Goal: Transaction & Acquisition: Download file/media

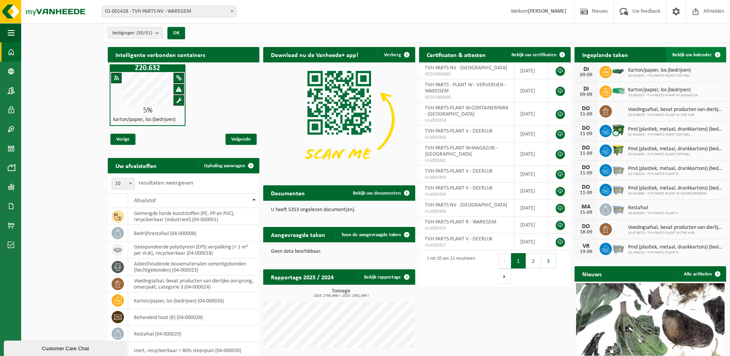
click at [720, 53] on span at bounding box center [717, 54] width 15 height 15
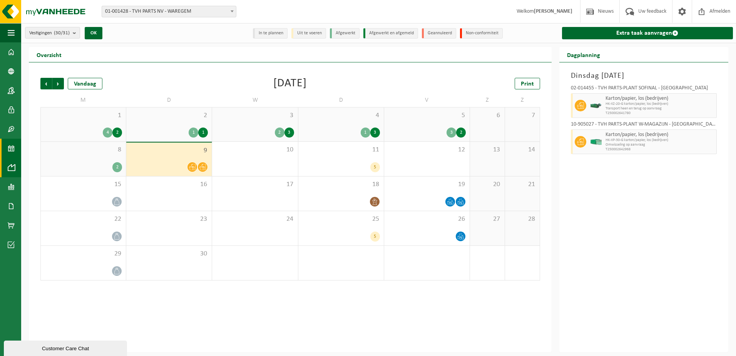
click at [17, 170] on link "Intelligente verbond..." at bounding box center [10, 167] width 21 height 19
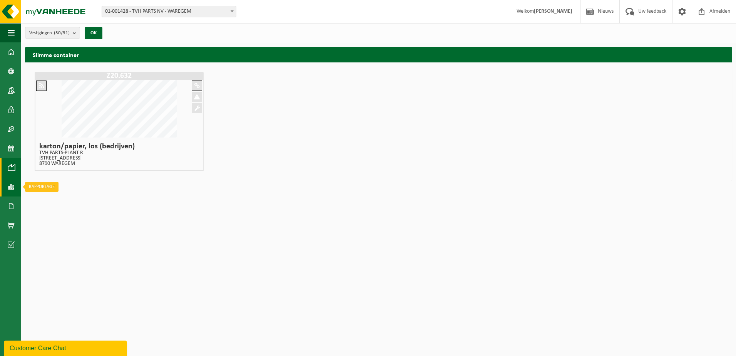
click at [10, 186] on span at bounding box center [11, 186] width 7 height 19
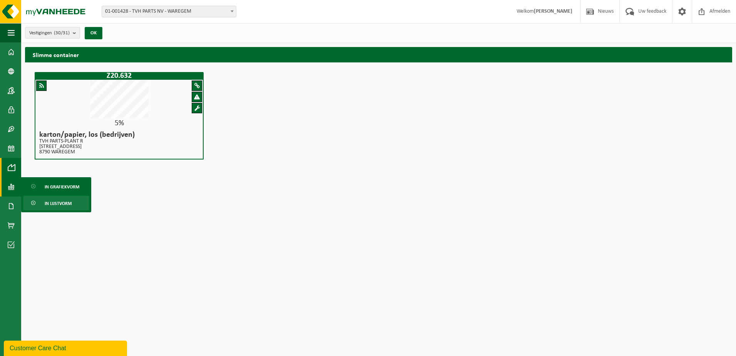
click at [52, 205] on span "In lijstvorm" at bounding box center [58, 203] width 27 height 15
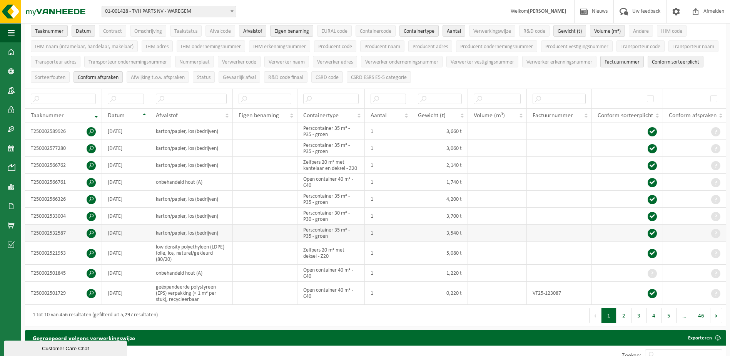
scroll to position [77, 0]
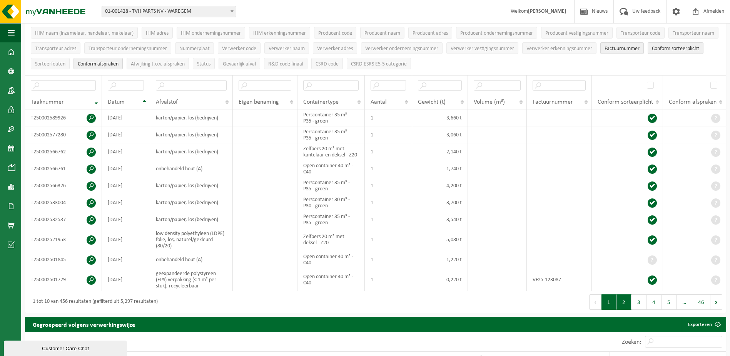
click at [627, 301] on button "2" at bounding box center [624, 301] width 15 height 15
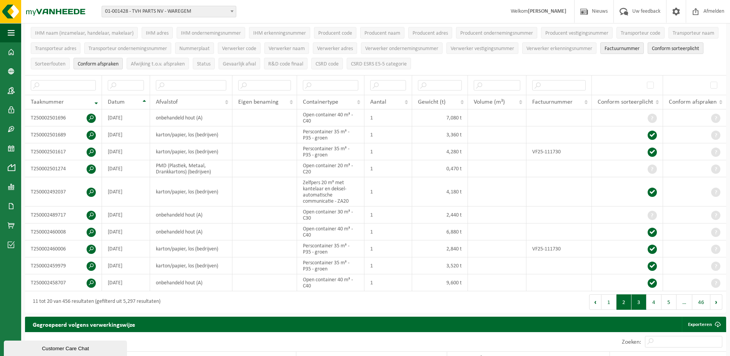
click at [639, 299] on button "3" at bounding box center [639, 301] width 15 height 15
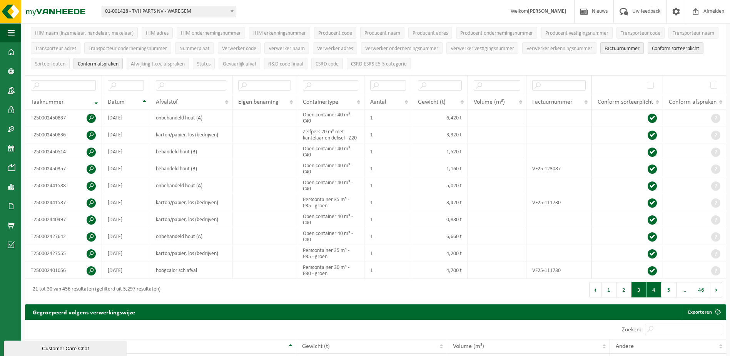
click at [654, 285] on button "4" at bounding box center [654, 289] width 15 height 15
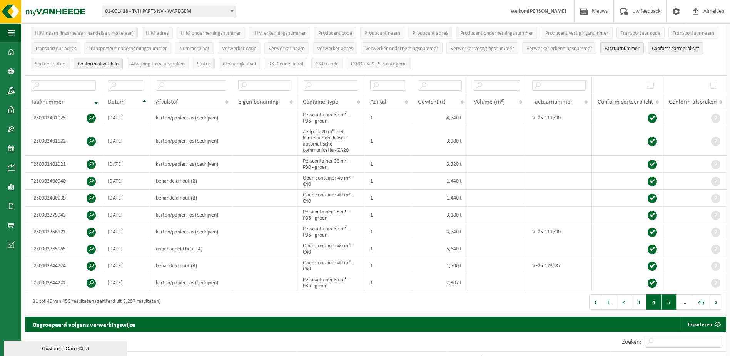
click at [667, 299] on button "5" at bounding box center [669, 301] width 15 height 15
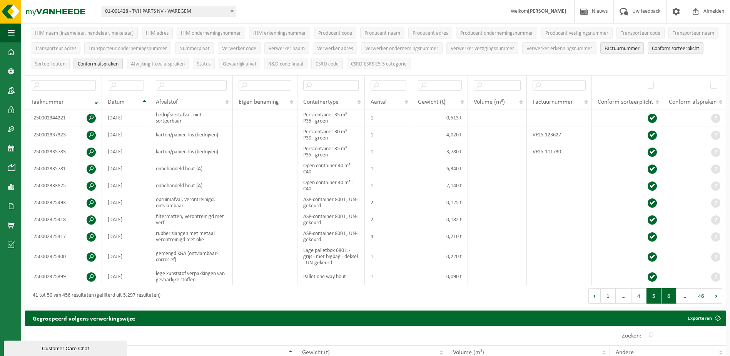
click at [669, 292] on button "6" at bounding box center [669, 295] width 15 height 15
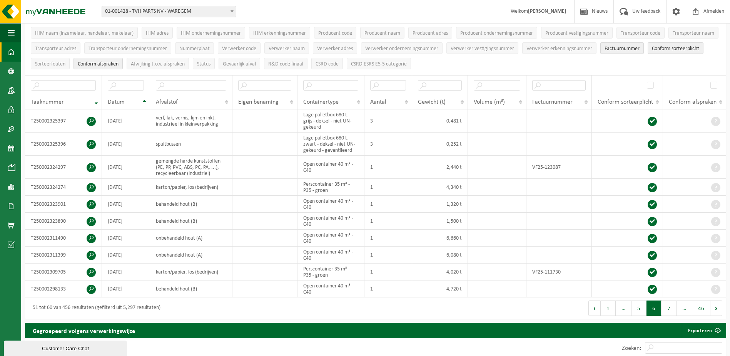
click at [8, 51] on span at bounding box center [11, 51] width 7 height 19
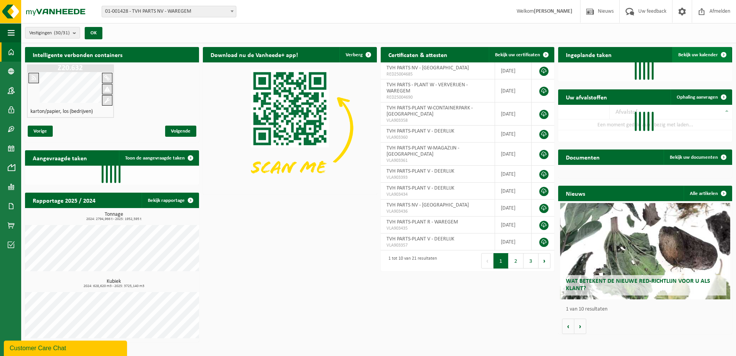
click at [726, 52] on span at bounding box center [723, 54] width 15 height 15
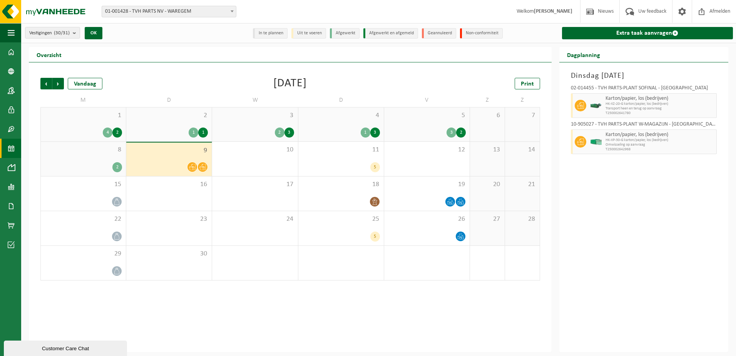
click at [725, 52] on div "Dagplanning" at bounding box center [643, 54] width 169 height 15
click at [356, 152] on span "11" at bounding box center [341, 149] width 78 height 8
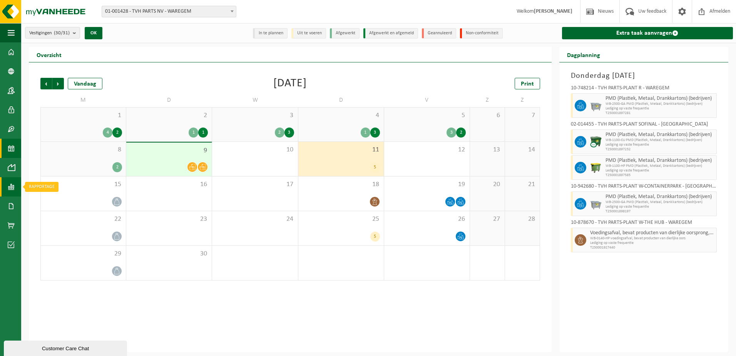
click at [10, 189] on span at bounding box center [11, 186] width 7 height 19
click at [52, 199] on span "In lijstvorm" at bounding box center [58, 203] width 27 height 15
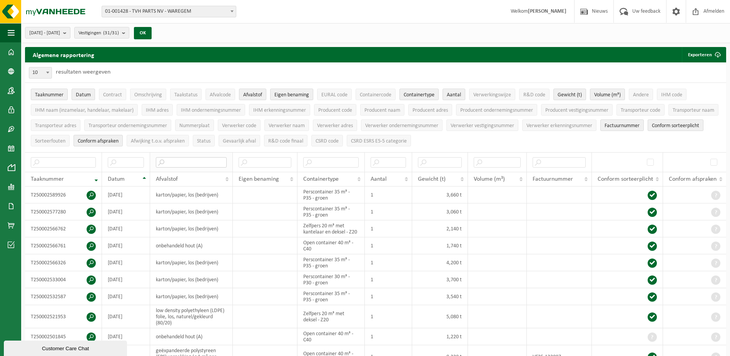
click at [190, 160] on input "text" at bounding box center [191, 162] width 71 height 10
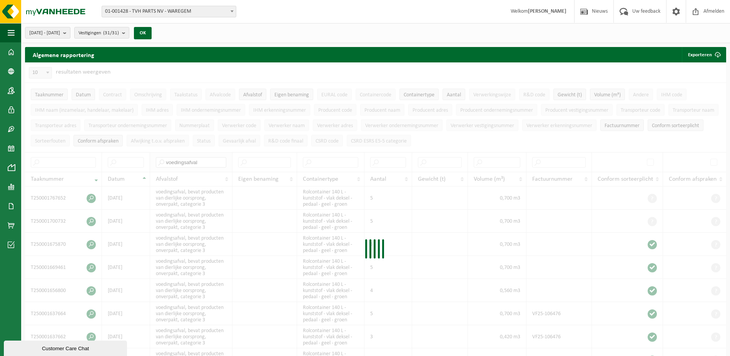
type input "voedingsafval"
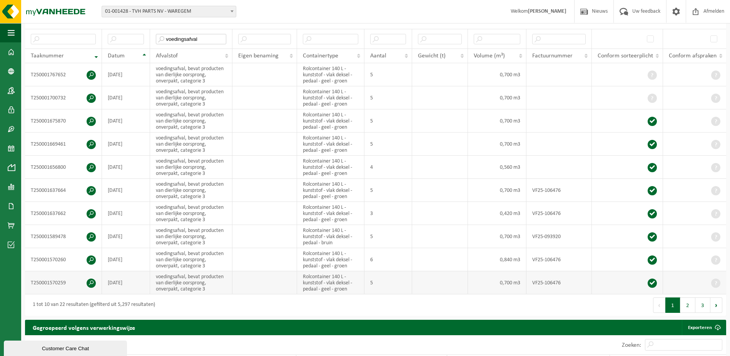
scroll to position [77, 0]
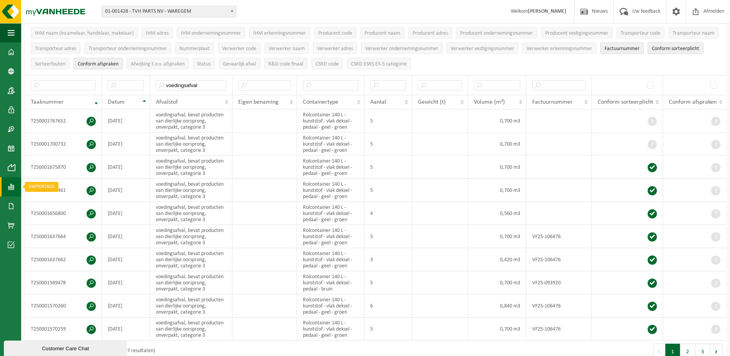
click at [11, 186] on span at bounding box center [11, 186] width 7 height 19
click at [50, 199] on span "In lijstvorm" at bounding box center [58, 203] width 27 height 15
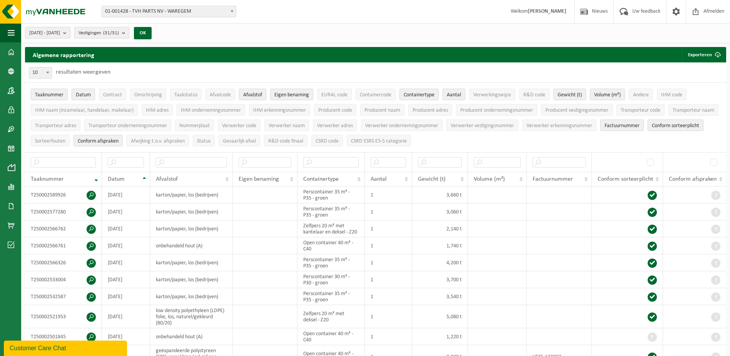
click at [70, 32] on button "2025-04-01 - 2025-09-09" at bounding box center [47, 33] width 45 height 12
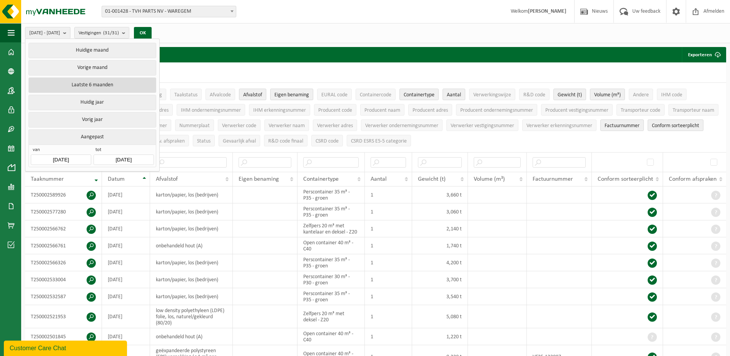
click at [99, 85] on button "Laatste 6 maanden" at bounding box center [91, 84] width 127 height 15
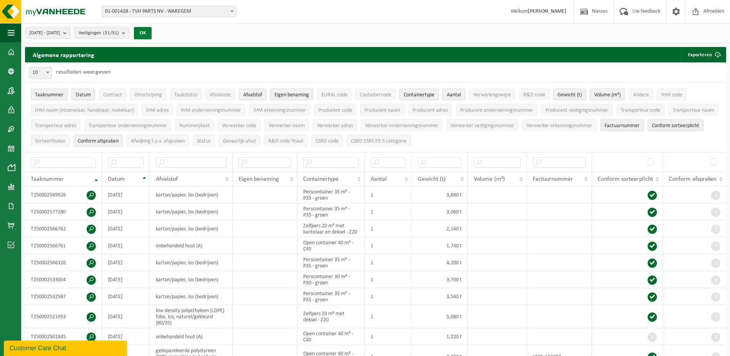
click at [152, 31] on button "OK" at bounding box center [143, 33] width 18 height 12
click at [701, 53] on button "Exporteren" at bounding box center [703, 54] width 43 height 15
click at [696, 82] on link "Alle beschikbare kolommen" at bounding box center [690, 85] width 70 height 15
click at [171, 159] on input "text" at bounding box center [191, 162] width 71 height 10
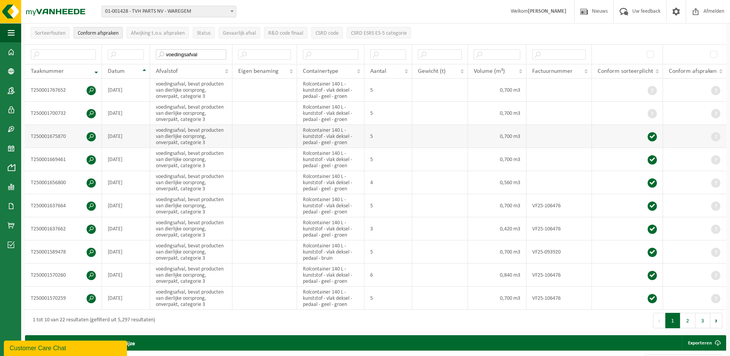
scroll to position [115, 0]
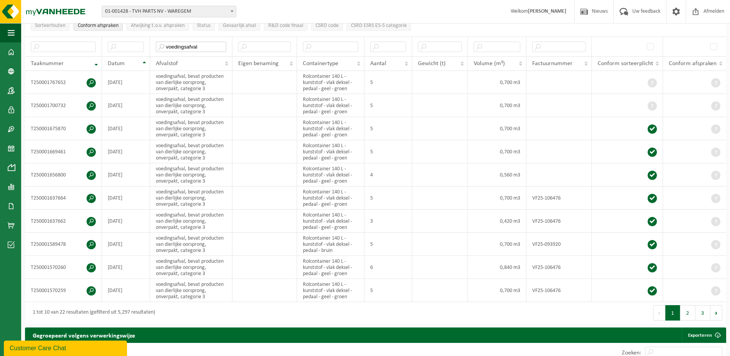
type input "voedingsafval"
